Goal: Complete application form

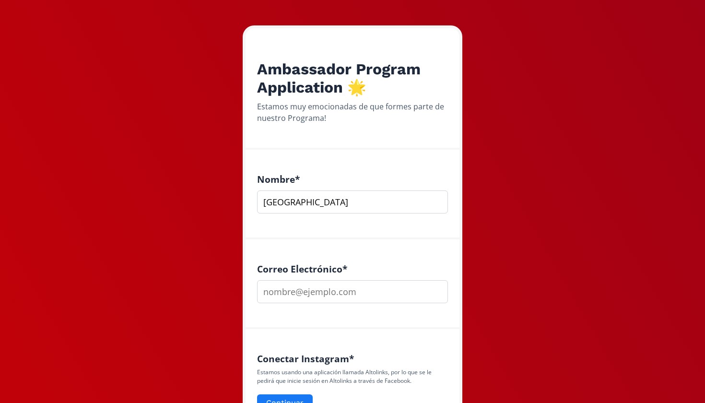
scroll to position [94, 0]
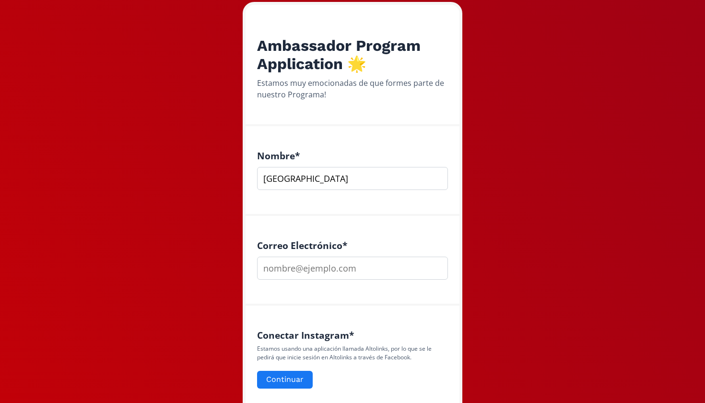
type input "[GEOGRAPHIC_DATA]"
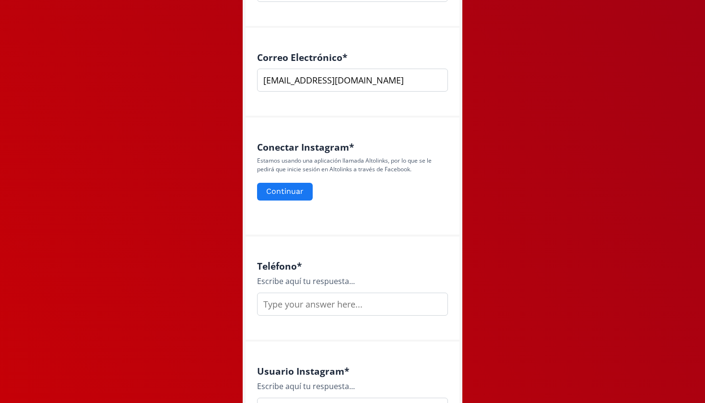
scroll to position [287, 0]
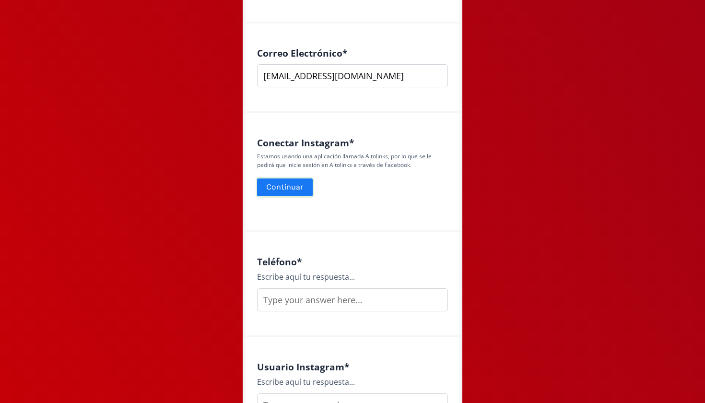
type input "[EMAIL_ADDRESS][DOMAIN_NAME]"
click at [286, 185] on button "Continuar" at bounding box center [285, 187] width 59 height 21
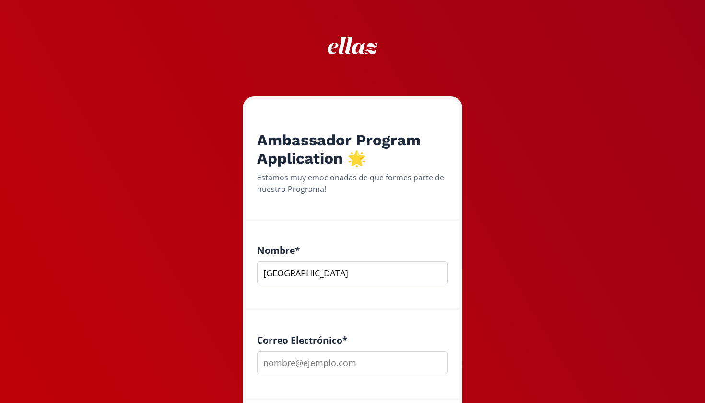
type input "[GEOGRAPHIC_DATA]"
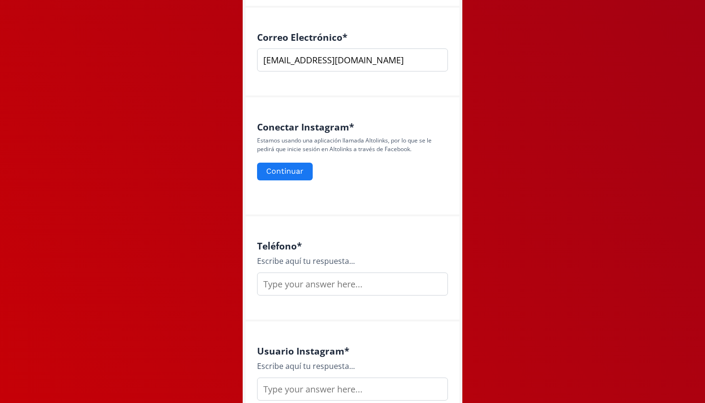
scroll to position [314, 0]
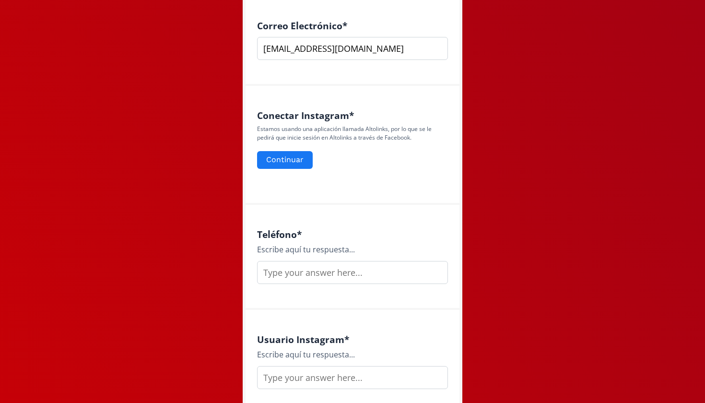
type input "[EMAIL_ADDRESS][DOMAIN_NAME]"
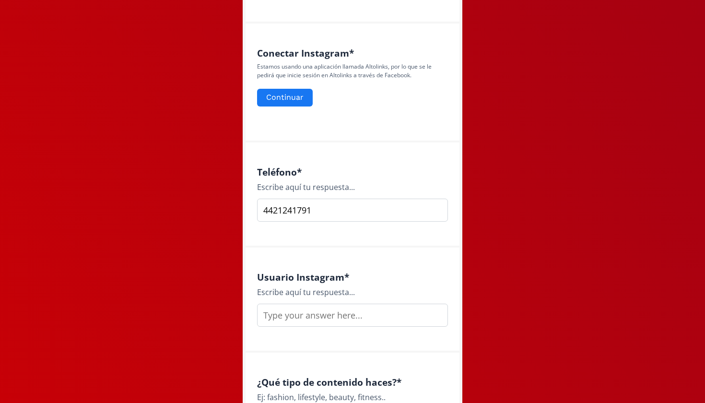
scroll to position [386, 0]
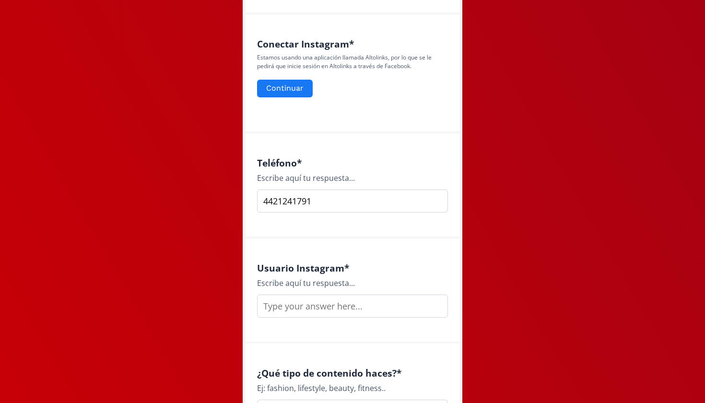
type input "4421241791"
click at [313, 303] on input "text" at bounding box center [352, 305] width 191 height 23
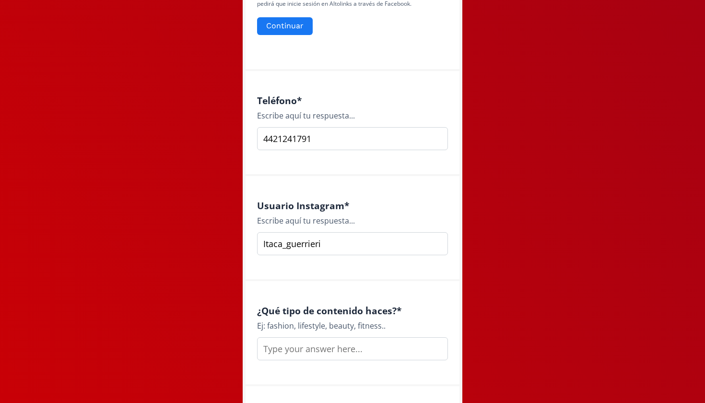
scroll to position [467, 0]
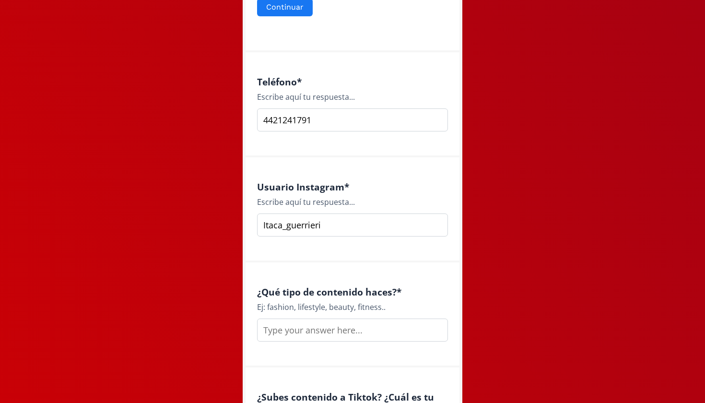
type input "Itaca_guerrieri"
click at [357, 326] on input "text" at bounding box center [352, 329] width 191 height 23
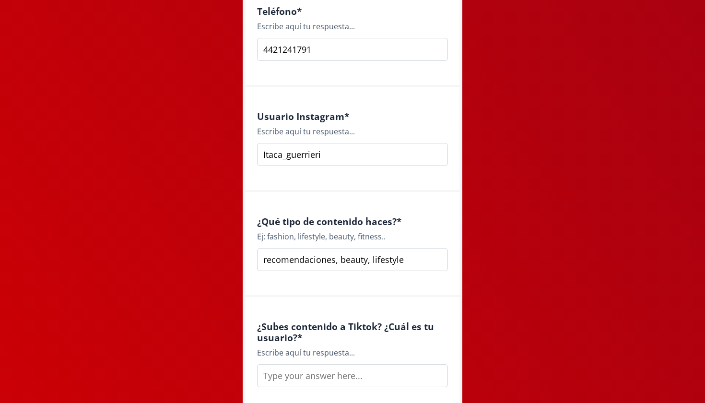
scroll to position [542, 0]
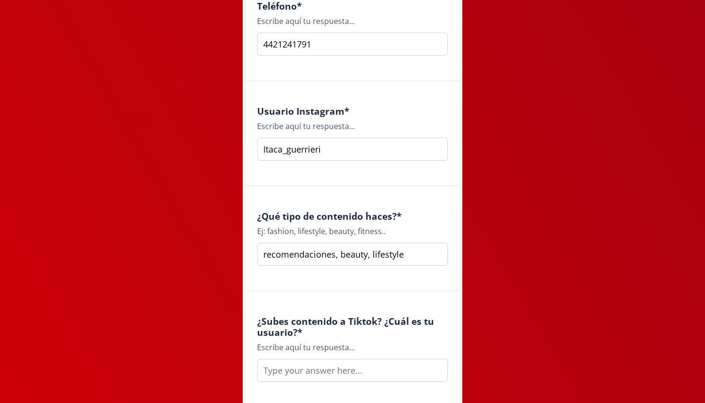
type input "recomendaciones, beauty, lifestyle"
click at [383, 368] on input "text" at bounding box center [352, 370] width 191 height 23
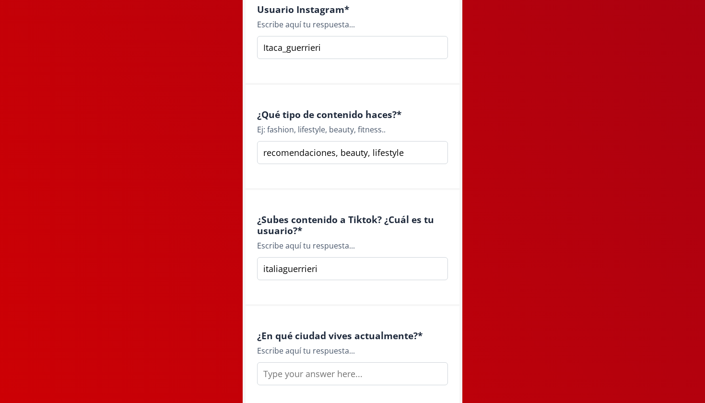
scroll to position [655, 0]
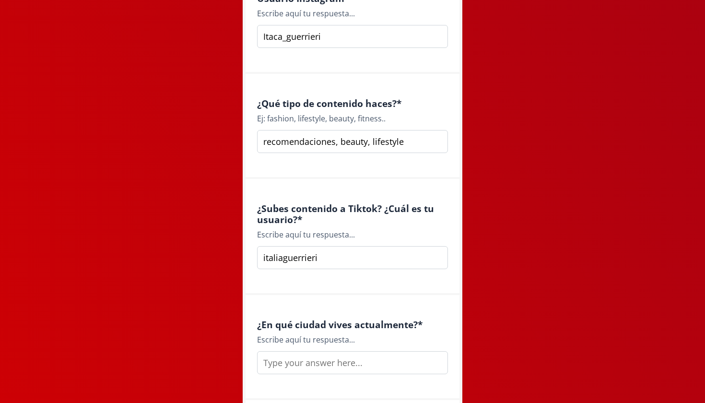
type input "italiaguerrieri"
click at [269, 360] on input "queretaro" at bounding box center [352, 362] width 191 height 23
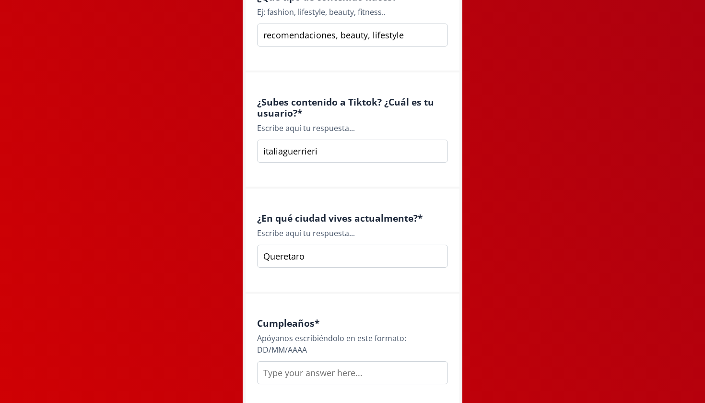
scroll to position [824, 0]
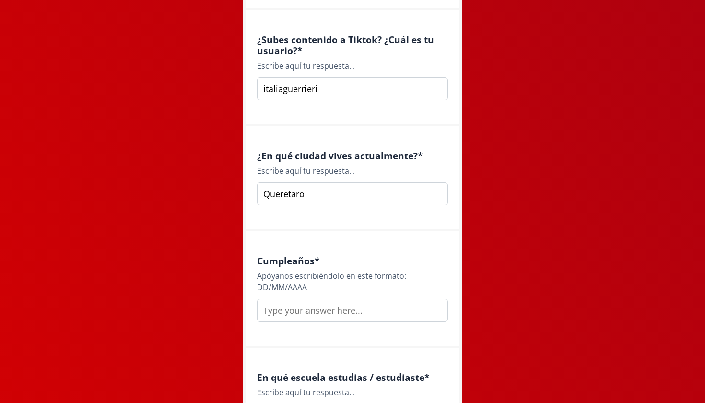
type input "Queretaro"
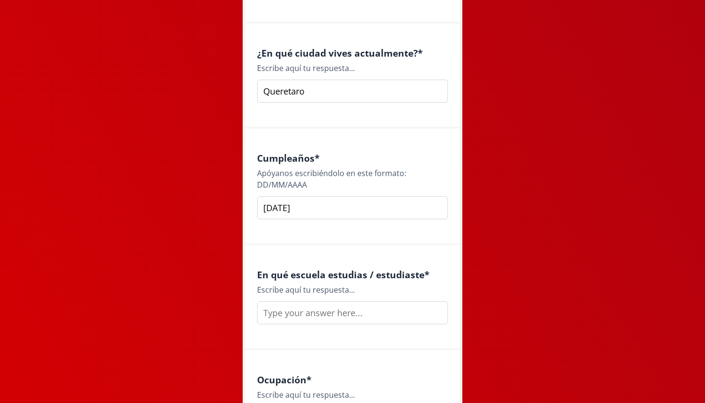
scroll to position [935, 0]
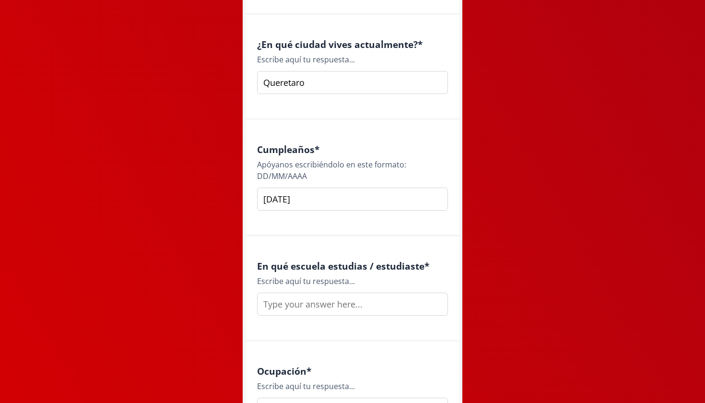
type input "[DATE]"
click at [299, 304] on input "text" at bounding box center [352, 304] width 191 height 23
type input "h"
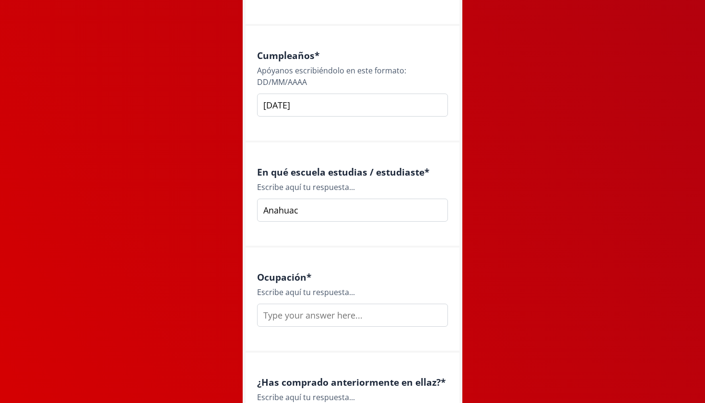
scroll to position [1038, 0]
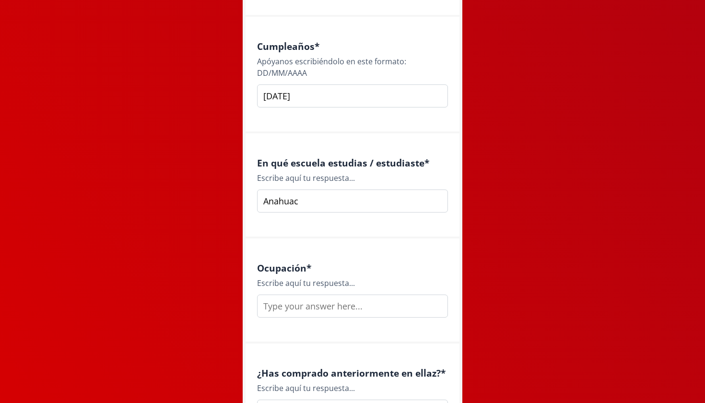
type input "Anahuac"
click at [321, 313] on div "Ocupación * Escribe aquí tu respuesta..." at bounding box center [353, 290] width 214 height 105
click at [319, 304] on input "text" at bounding box center [352, 305] width 191 height 23
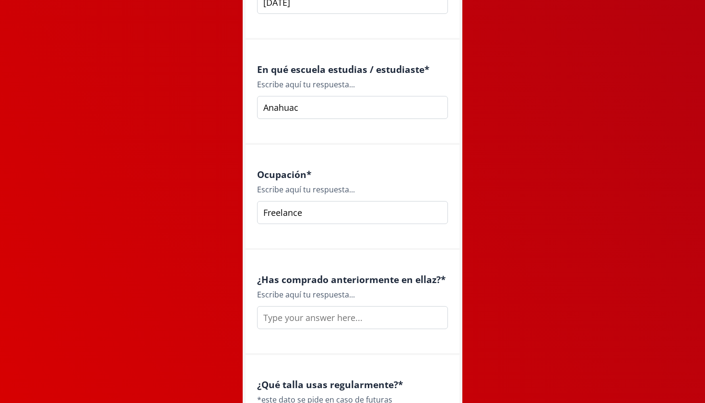
scroll to position [1145, 0]
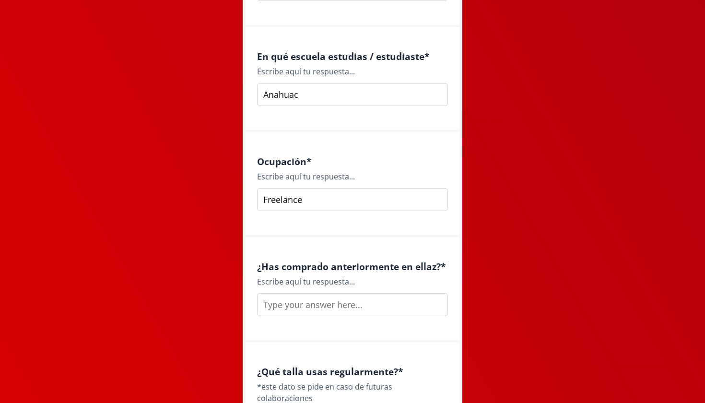
type input "Freelance"
click at [341, 302] on input "text" at bounding box center [352, 304] width 191 height 23
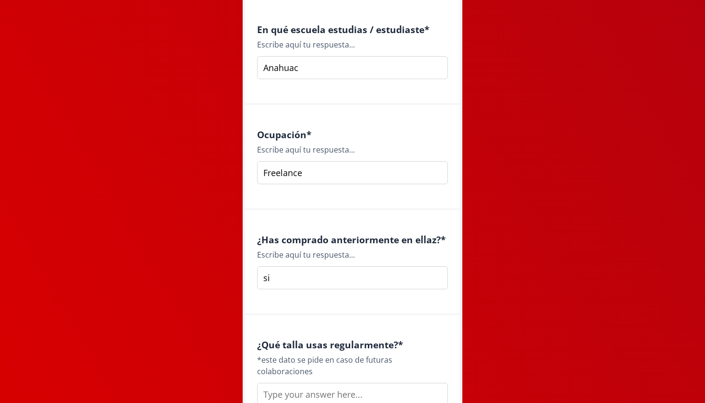
scroll to position [1178, 0]
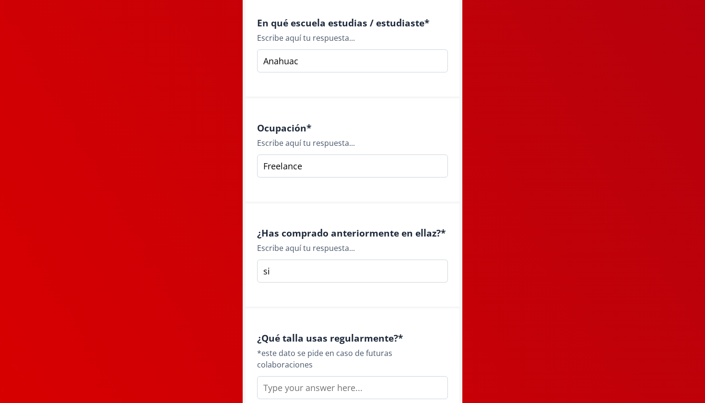
type input "si"
click at [352, 376] on input "text" at bounding box center [352, 387] width 191 height 23
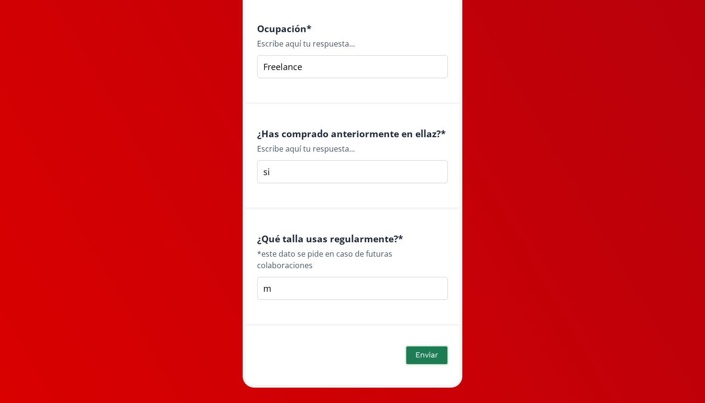
type input "m"
click at [413, 345] on button "Enviar" at bounding box center [427, 355] width 44 height 21
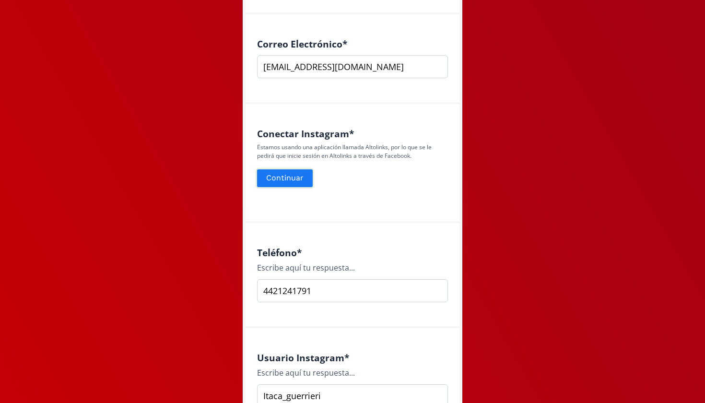
click at [299, 177] on button "Continuar" at bounding box center [285, 178] width 59 height 21
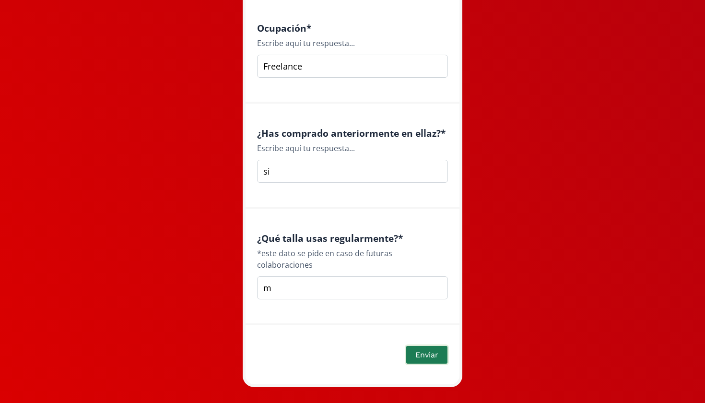
scroll to position [1309, 0]
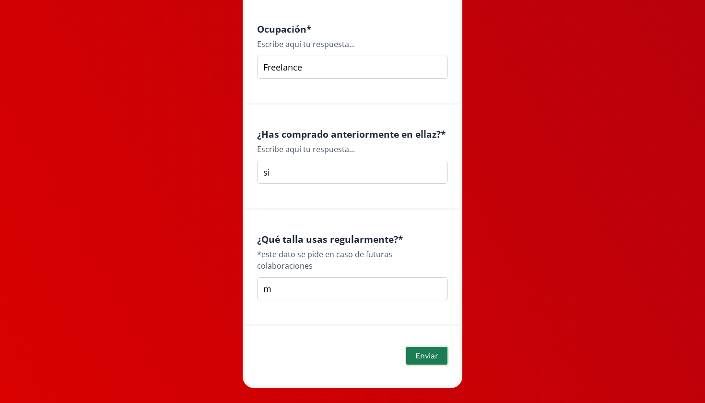
click at [420, 345] on button "Enviar" at bounding box center [427, 355] width 44 height 21
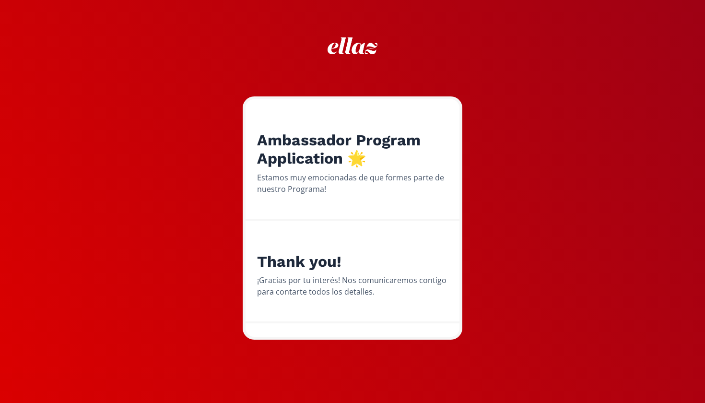
scroll to position [0, 0]
